Goal: Task Accomplishment & Management: Manage account settings

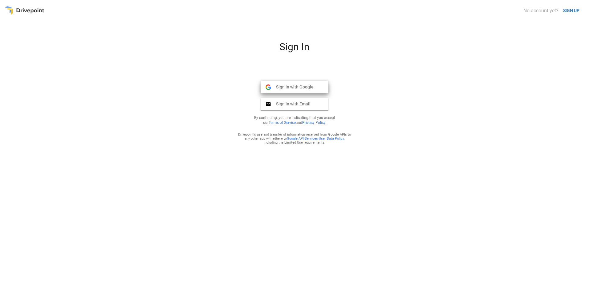
click at [293, 89] on span "Sign in with Google" at bounding box center [292, 87] width 43 height 6
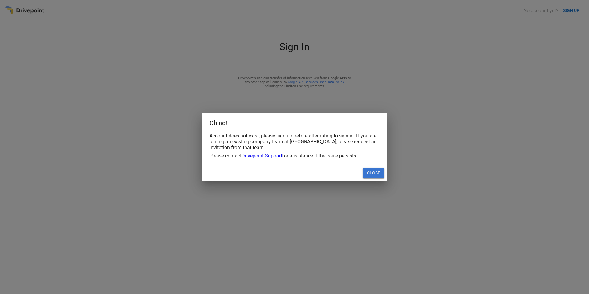
click at [375, 176] on button "Close" at bounding box center [374, 173] width 22 height 11
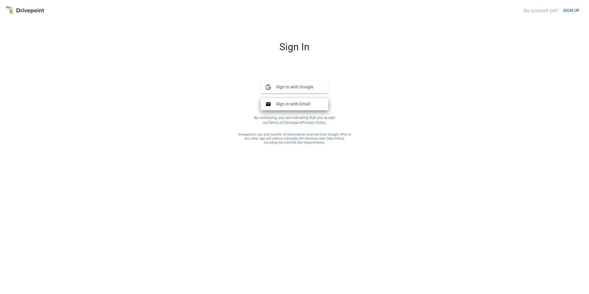
click at [302, 105] on span "Sign in with Email" at bounding box center [290, 104] width 39 height 6
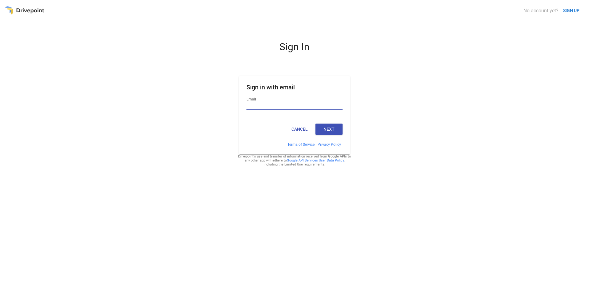
click at [287, 106] on input "Email" at bounding box center [294, 106] width 96 height 8
type input "**********"
click at [325, 132] on button "Next" at bounding box center [328, 129] width 27 height 11
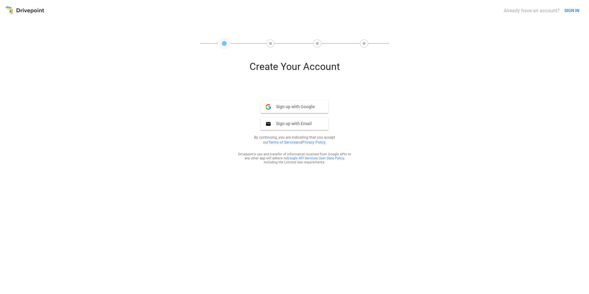
click at [305, 124] on span "Sign up with Email" at bounding box center [291, 124] width 41 height 6
